Goal: Communication & Community: Ask a question

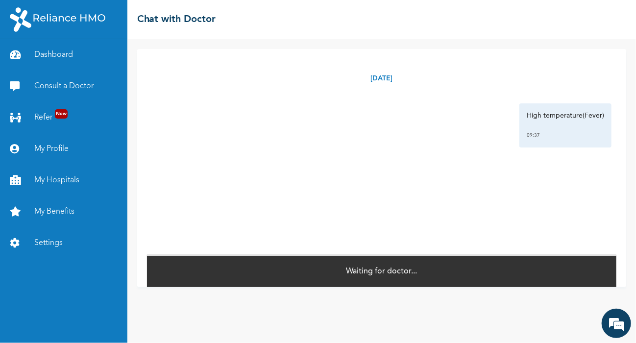
click at [442, 268] on div "Waiting for doctor..." at bounding box center [381, 271] width 469 height 32
click at [488, 273] on div "Waiting for doctor..." at bounding box center [381, 271] width 469 height 32
click at [433, 272] on div "Waiting for doctor..." at bounding box center [381, 271] width 469 height 32
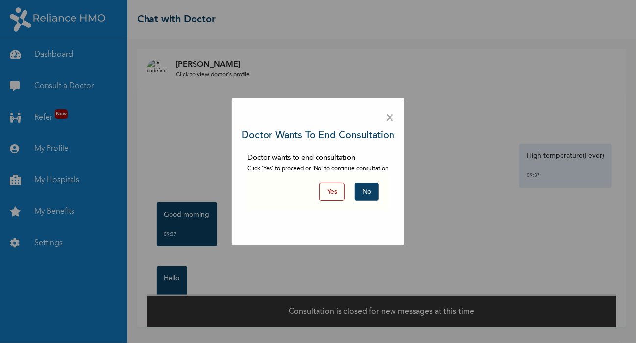
click at [366, 193] on button "No" at bounding box center [367, 192] width 24 height 18
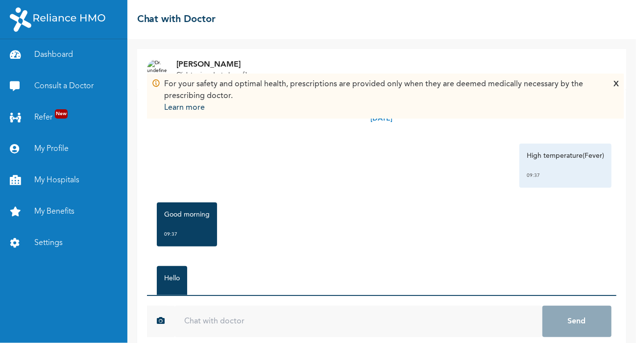
scroll to position [14, 0]
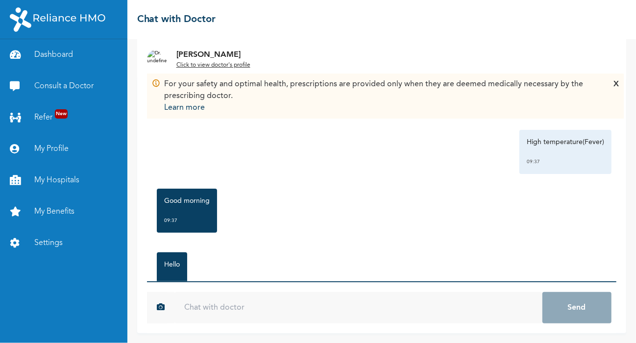
click at [270, 311] on input "text" at bounding box center [358, 307] width 368 height 31
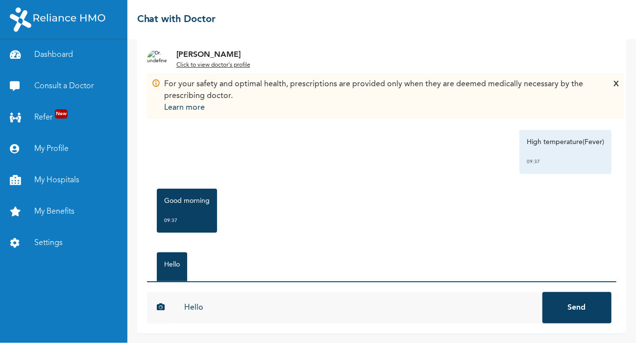
type input "Hello"
click at [562, 312] on button "Send" at bounding box center [577, 307] width 70 height 31
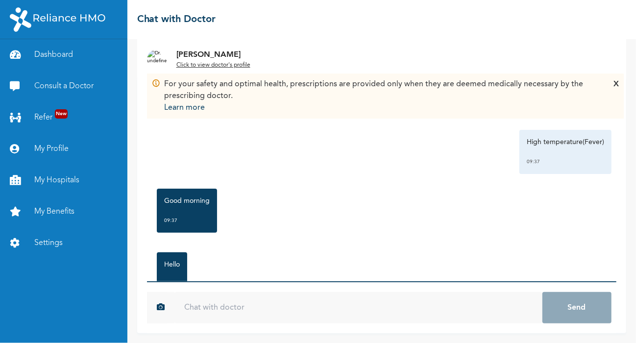
click at [223, 66] on u "Click to view doctor's profile" at bounding box center [213, 65] width 74 height 6
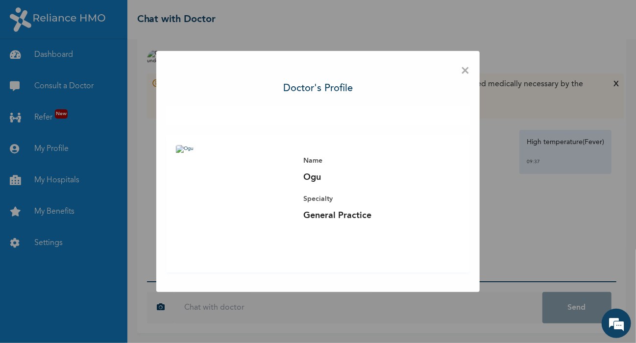
scroll to position [0, 0]
click at [468, 73] on span "×" at bounding box center [465, 71] width 9 height 21
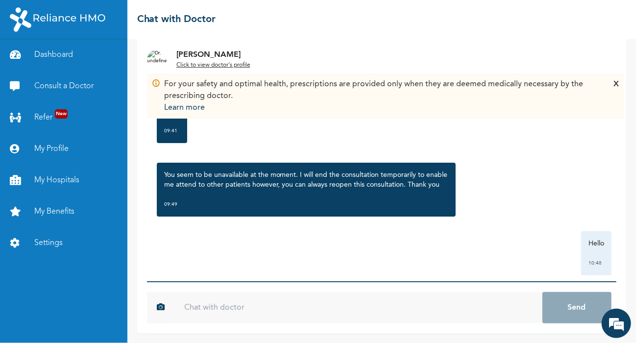
scroll to position [155, 0]
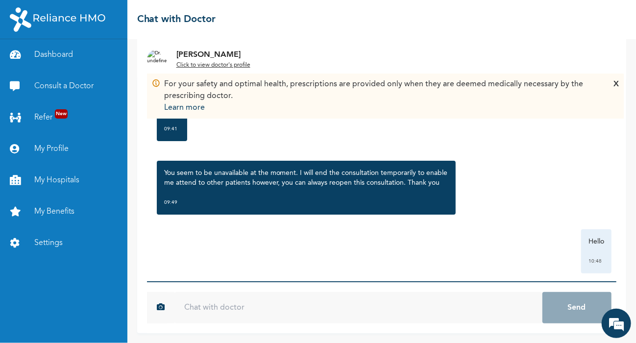
click at [304, 299] on input "text" at bounding box center [358, 307] width 368 height 31
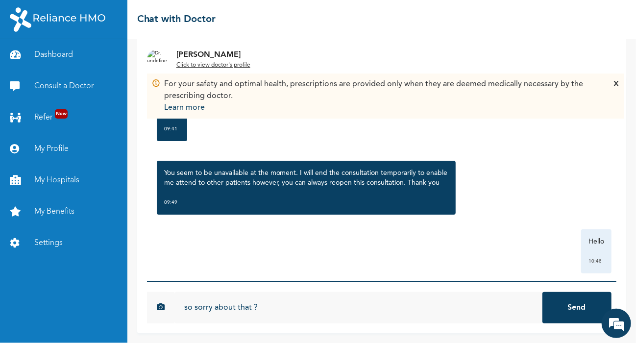
type input "so sorry about that ?"
click at [542, 292] on button "Send" at bounding box center [577, 307] width 70 height 31
type input "are you available now"
click at [542, 292] on button "Send" at bounding box center [577, 307] width 70 height 31
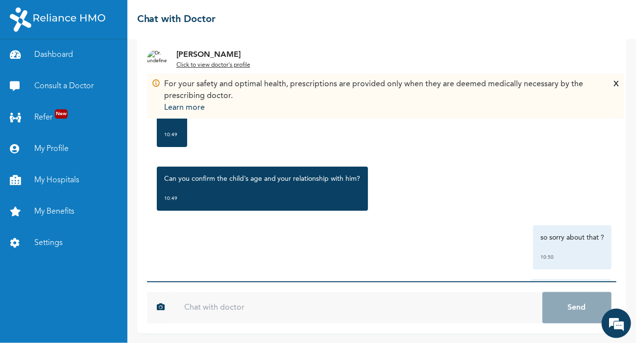
scroll to position [341, 0]
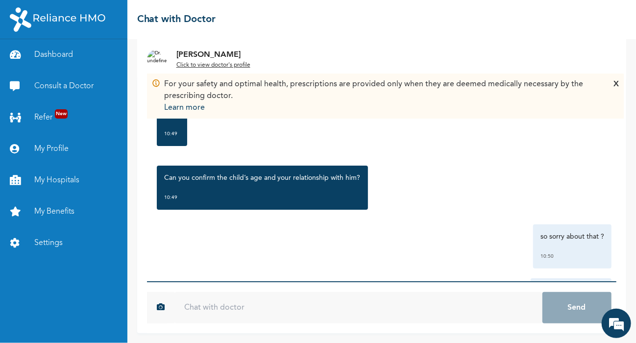
click at [323, 306] on input "text" at bounding box center [358, 307] width 368 height 31
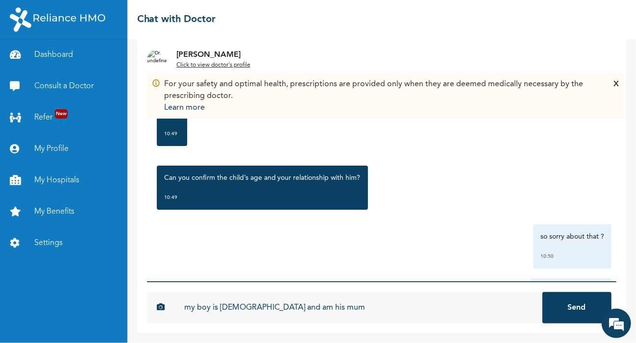
type input "my boy is 4yrs old and am his mum"
click at [567, 313] on button "Send" at bounding box center [577, 307] width 70 height 31
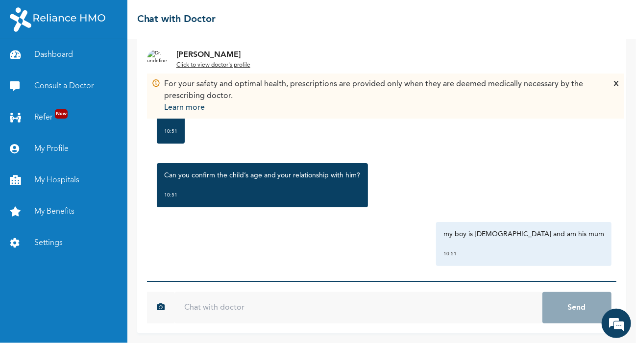
scroll to position [596, 0]
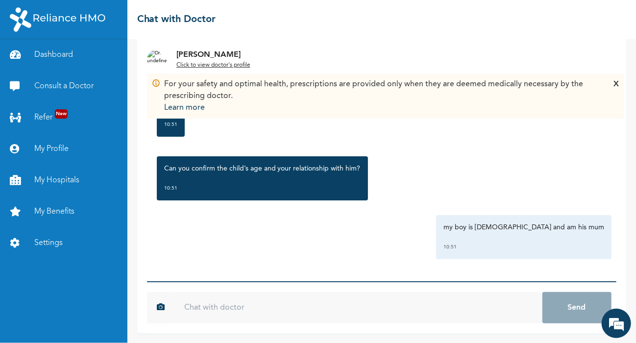
click at [347, 302] on input "text" at bounding box center [358, 307] width 368 height 31
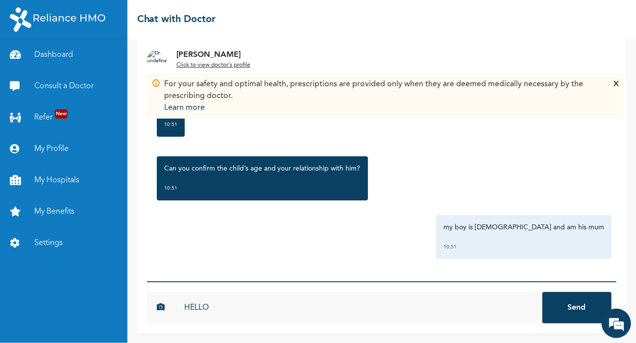
type input "HELLO"
click at [542, 292] on button "Send" at bounding box center [577, 307] width 70 height 31
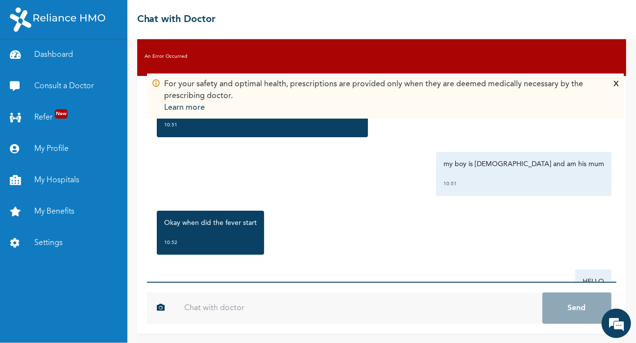
scroll to position [654, 0]
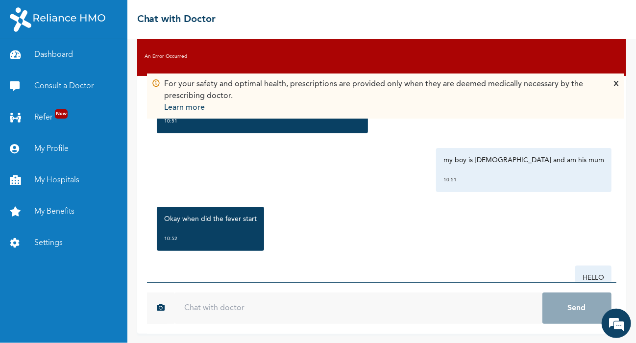
click at [247, 301] on input "text" at bounding box center [358, 307] width 368 height 31
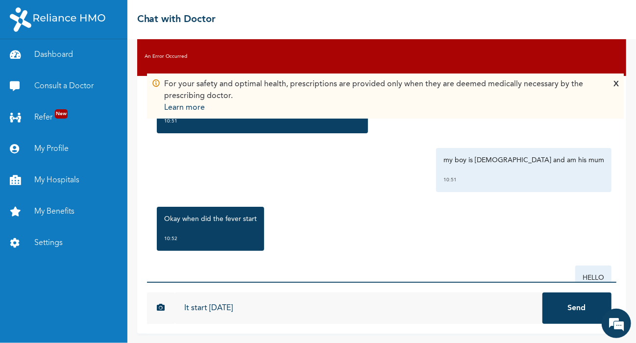
type input "It start on Thursday"
click at [553, 309] on button "Send" at bounding box center [577, 307] width 70 height 31
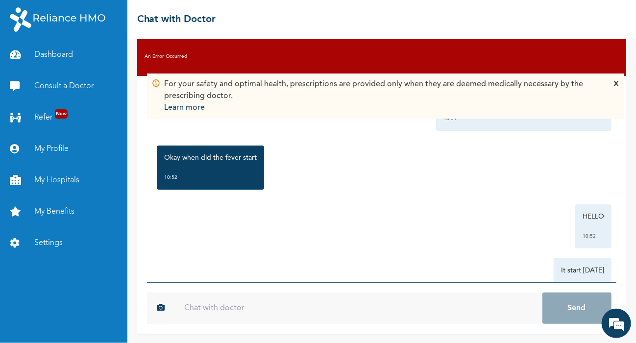
scroll to position [767, 0]
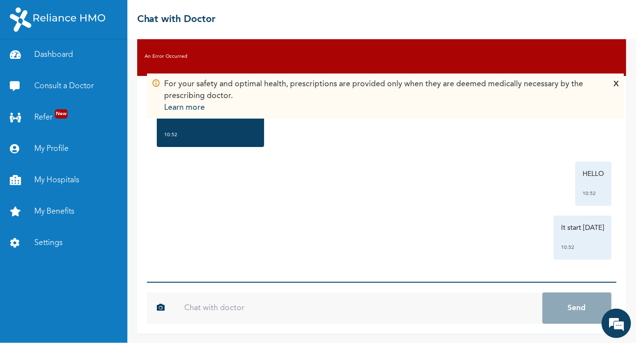
click at [617, 84] on div "X" at bounding box center [615, 95] width 5 height 35
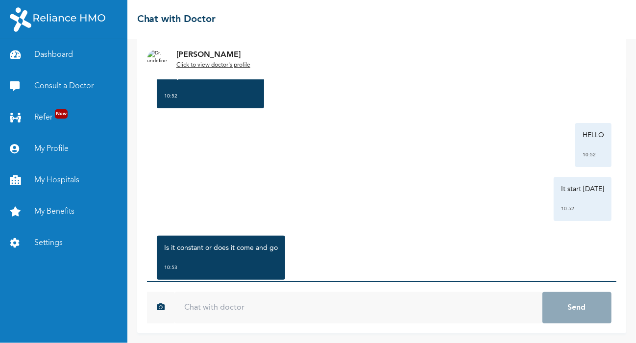
scroll to position [831, 0]
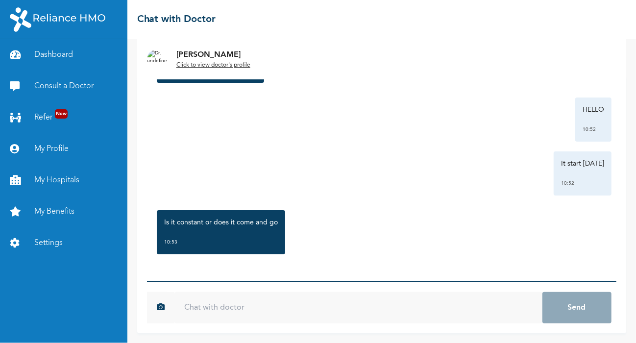
click at [232, 275] on div "Monday, October 13th 2025 High temperature(Fever) 09:37 Good morning 09:37 Hell…" at bounding box center [381, 178] width 469 height 206
click at [229, 264] on div "Monday, October 13th 2025 High temperature(Fever) 09:37 Good morning 09:37 Hell…" at bounding box center [381, 178] width 469 height 206
click at [208, 271] on div "Monday, October 13th 2025 High temperature(Fever) 09:37 Good morning 09:37 Hell…" at bounding box center [381, 178] width 469 height 206
click at [196, 276] on div "Monday, October 13th 2025 High temperature(Fever) 09:37 Good morning 09:37 Hell…" at bounding box center [381, 178] width 469 height 206
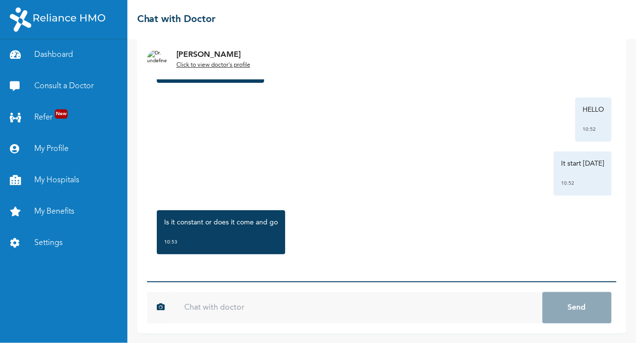
click at [205, 272] on div "Monday, October 13th 2025 High temperature(Fever) 09:37 Good morning 09:37 Hell…" at bounding box center [381, 178] width 469 height 206
click at [199, 272] on div "Monday, October 13th 2025 High temperature(Fever) 09:37 Good morning 09:37 Hell…" at bounding box center [381, 178] width 469 height 206
click at [394, 268] on div "Monday, October 13th 2025 High temperature(Fever) 09:37 Good morning 09:37 Hell…" at bounding box center [381, 178] width 469 height 206
click at [306, 299] on input "text" at bounding box center [358, 307] width 368 height 31
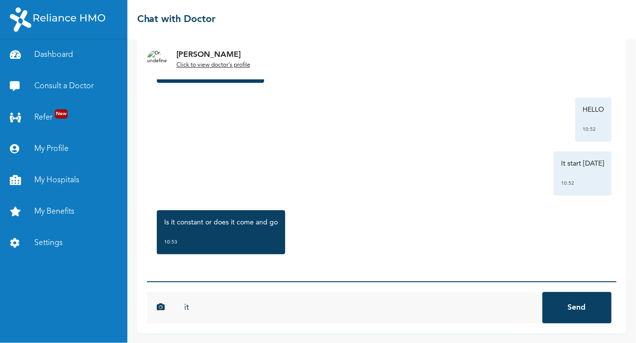
type input "i"
type input "yes"
click at [542, 292] on button "Send" at bounding box center [577, 307] width 70 height 31
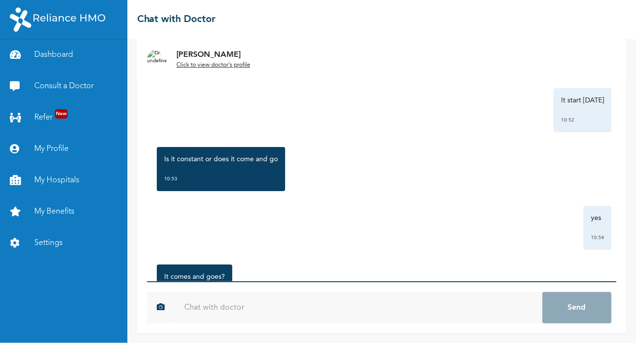
scroll to position [949, 0]
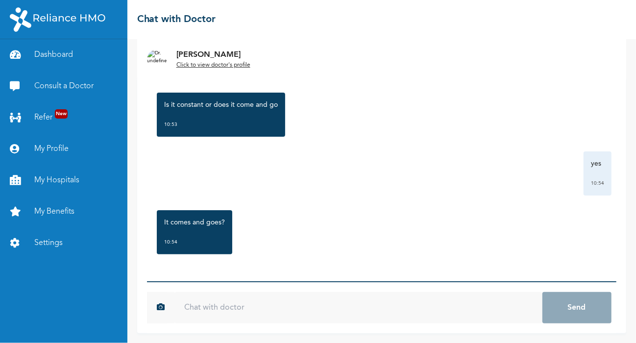
click at [227, 303] on input "text" at bounding box center [358, 307] width 368 height 31
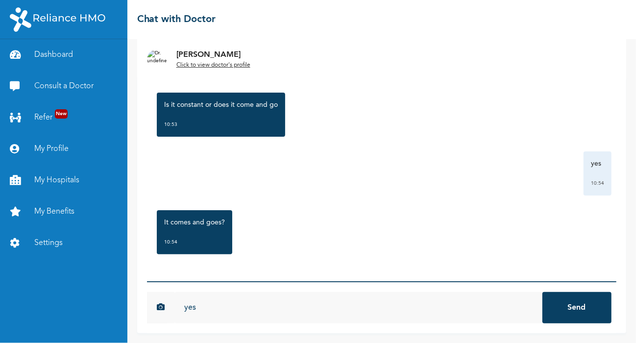
type input "yes"
click at [542, 292] on button "Send" at bounding box center [577, 307] width 70 height 31
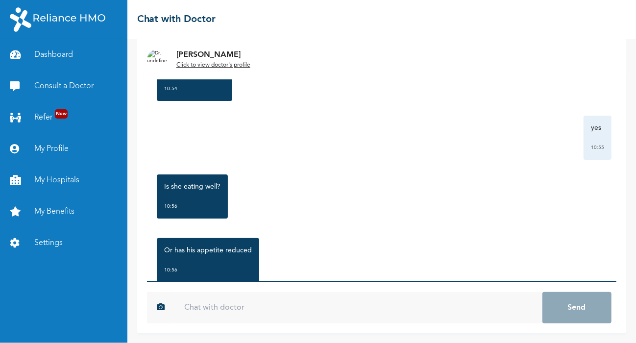
scroll to position [1129, 0]
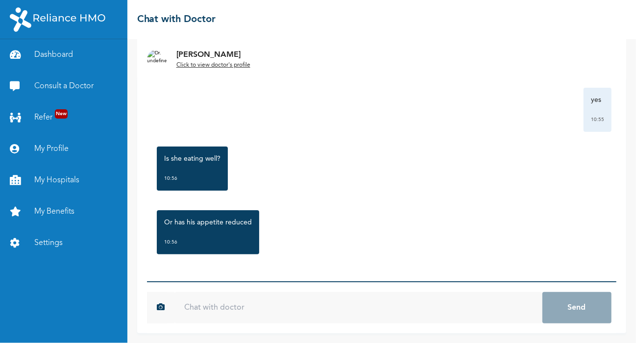
click at [249, 296] on input "text" at bounding box center [358, 307] width 368 height 31
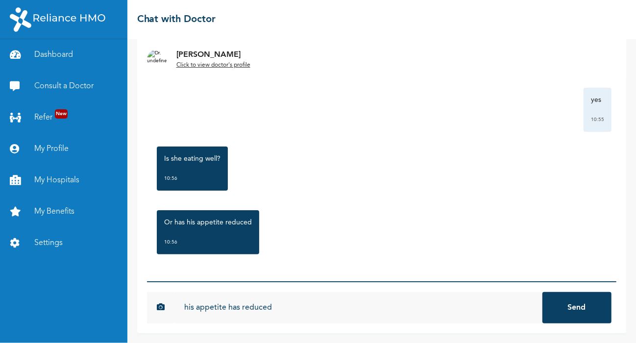
type input "his appetite has reduced"
click at [542, 292] on button "Send" at bounding box center [577, 307] width 70 height 31
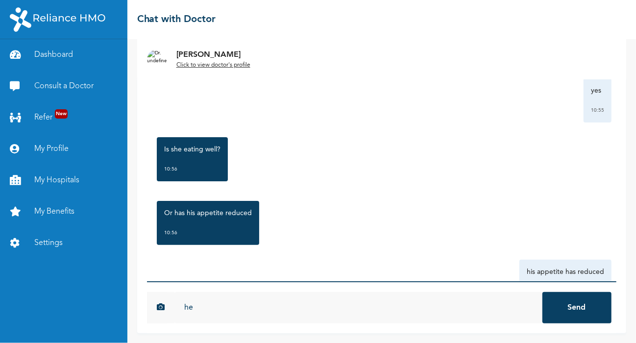
type input "h"
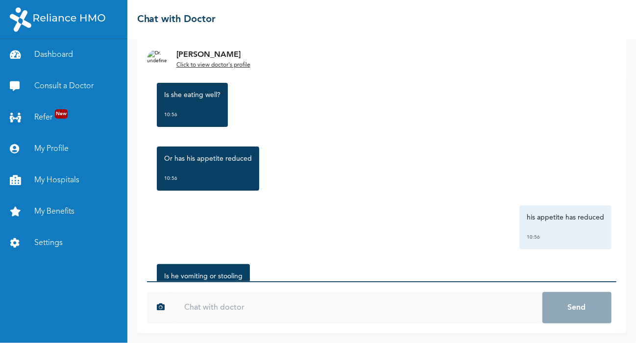
scroll to position [1247, 0]
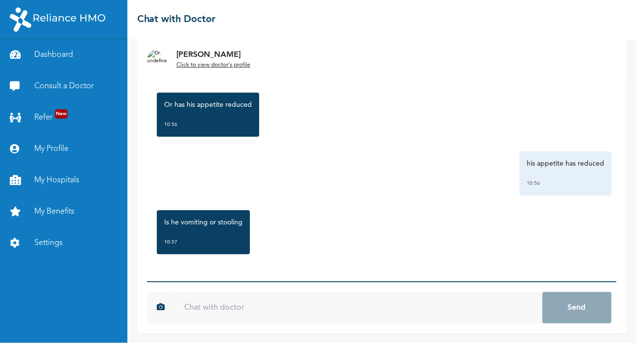
click at [376, 297] on input "text" at bounding box center [358, 307] width 368 height 31
type input "h"
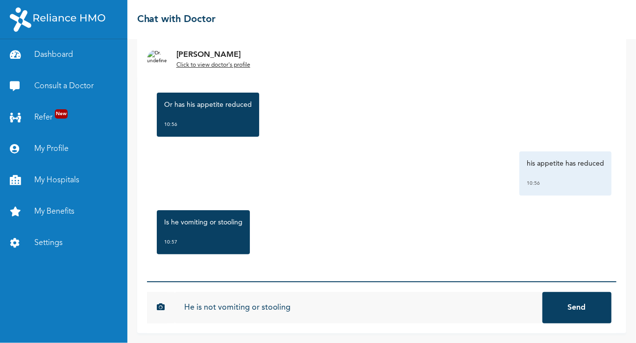
type input "He is not vomiting or stooling"
click at [542, 292] on button "Send" at bounding box center [577, 307] width 70 height 31
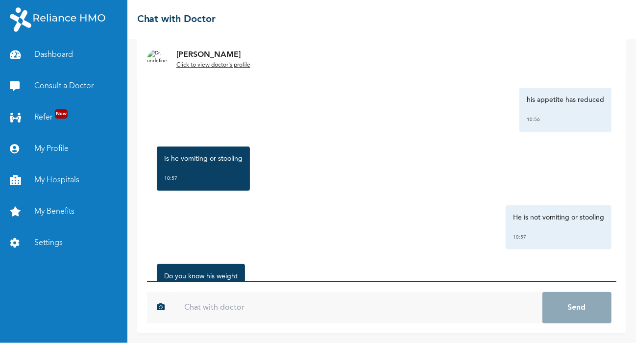
scroll to position [1364, 0]
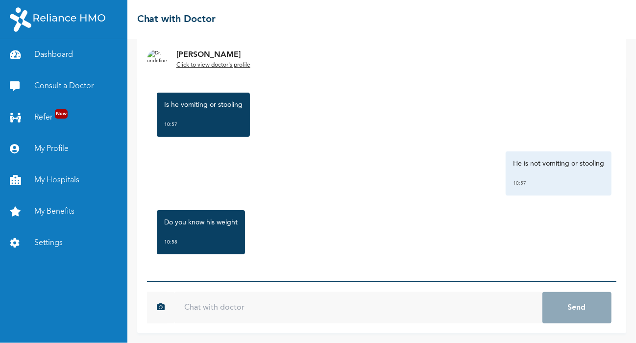
click at [222, 299] on input "text" at bounding box center [358, 307] width 368 height 31
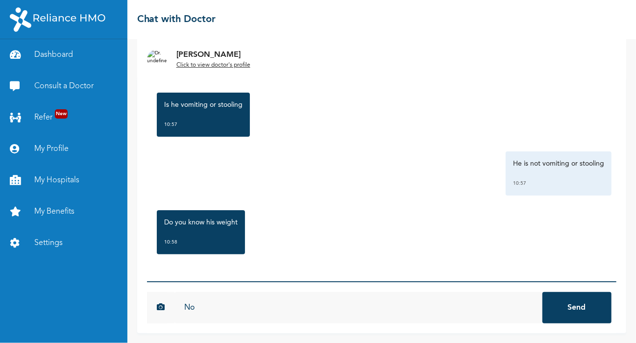
type input "No"
click at [556, 306] on button "Send" at bounding box center [577, 307] width 70 height 31
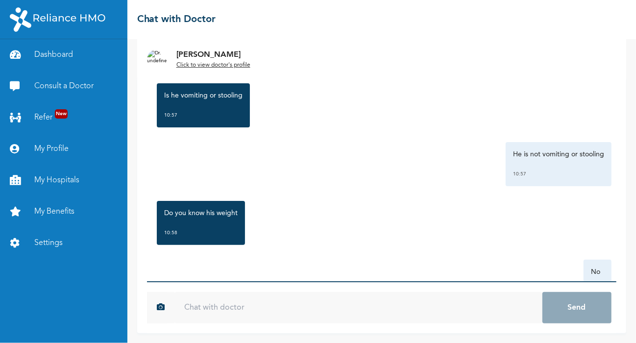
scroll to position [1419, 0]
